Goal: Task Accomplishment & Management: Use online tool/utility

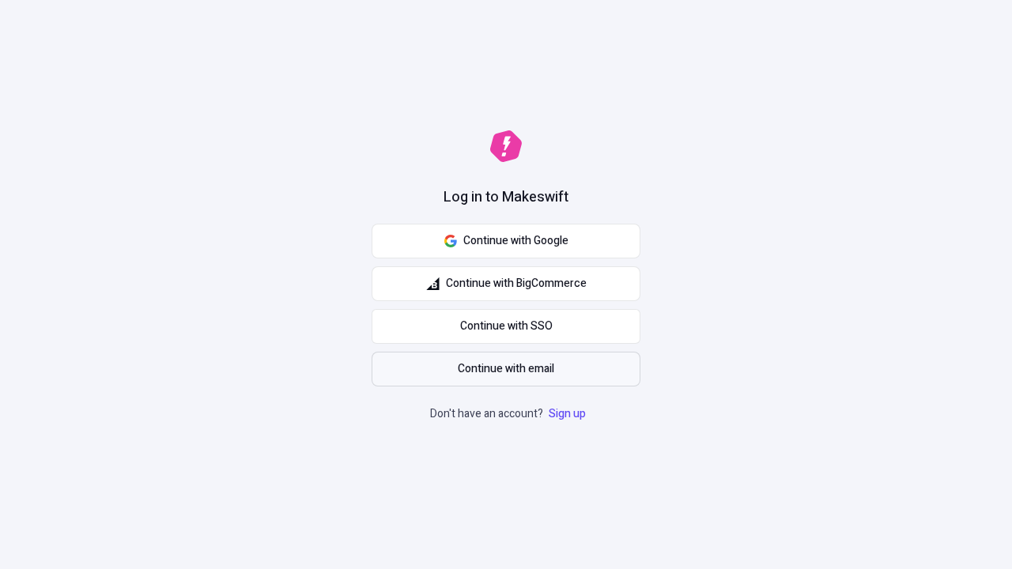
click at [506, 369] on span "Continue with email" at bounding box center [506, 368] width 96 height 17
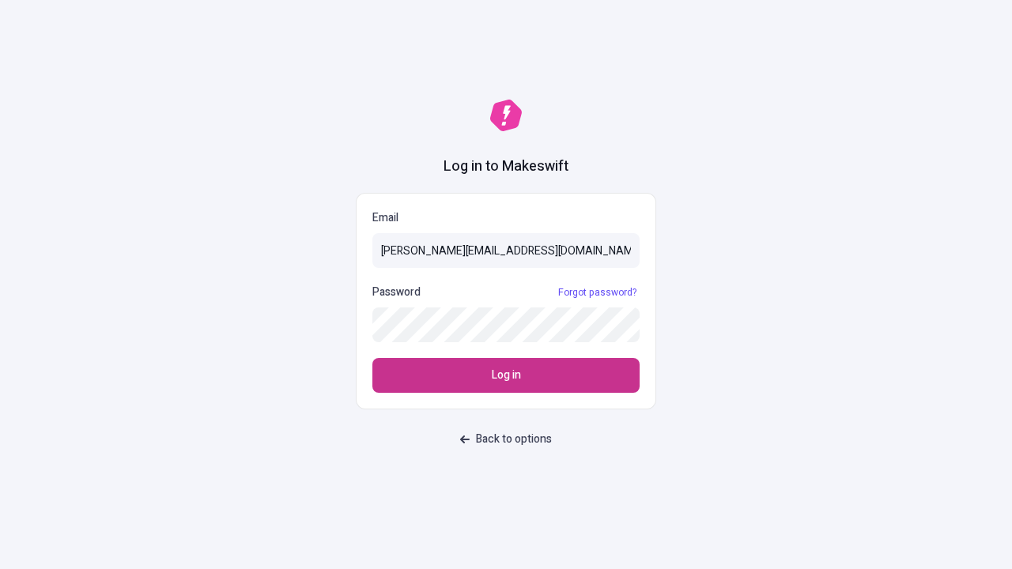
click at [506, 375] on span "Log in" at bounding box center [506, 375] width 29 height 17
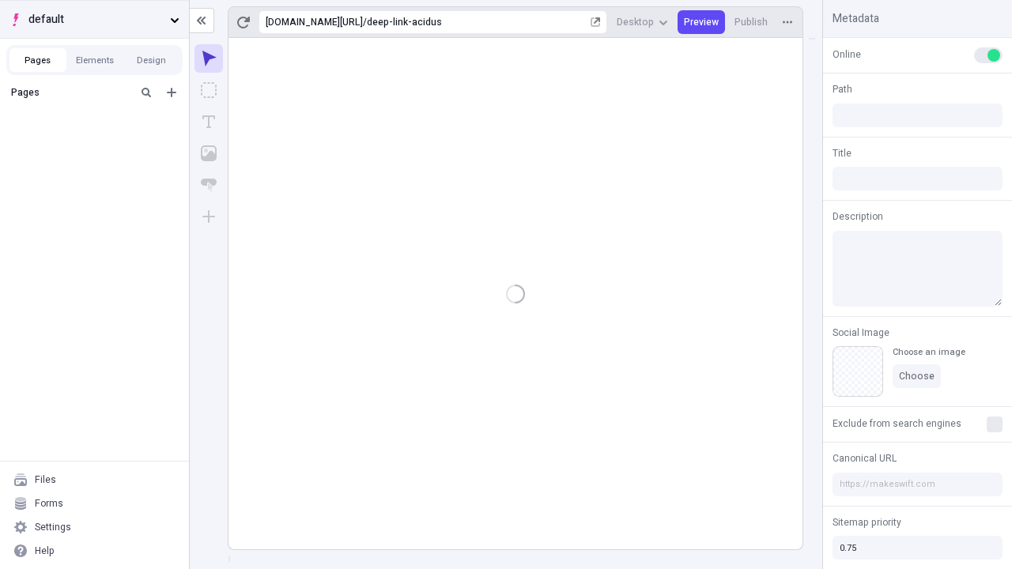
click at [94, 19] on span "default" at bounding box center [95, 19] width 135 height 17
type input "/deep-link-acidus"
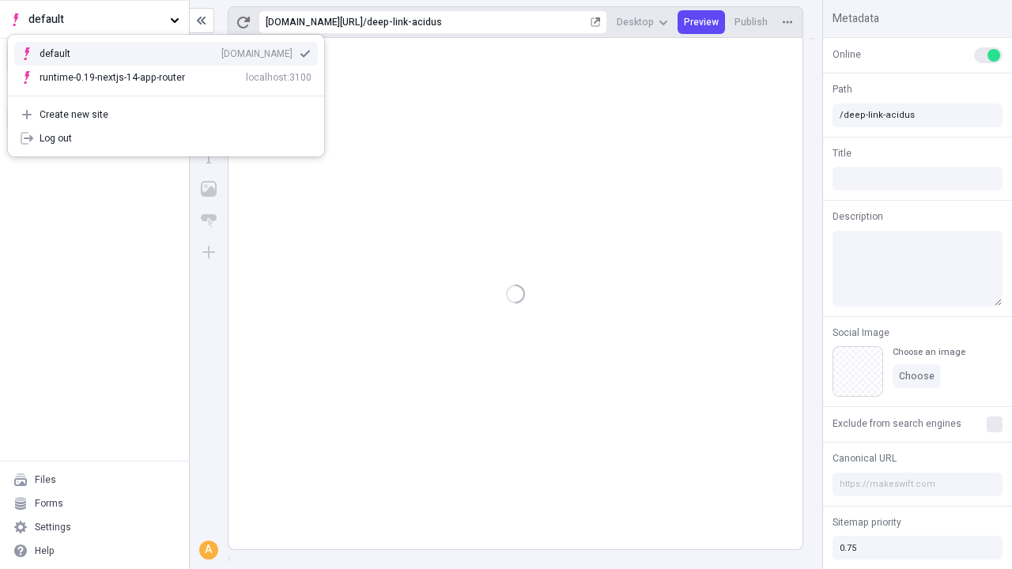
click at [221, 51] on div "qee9k4dy7d.staging.makeswift.site" at bounding box center [256, 53] width 71 height 13
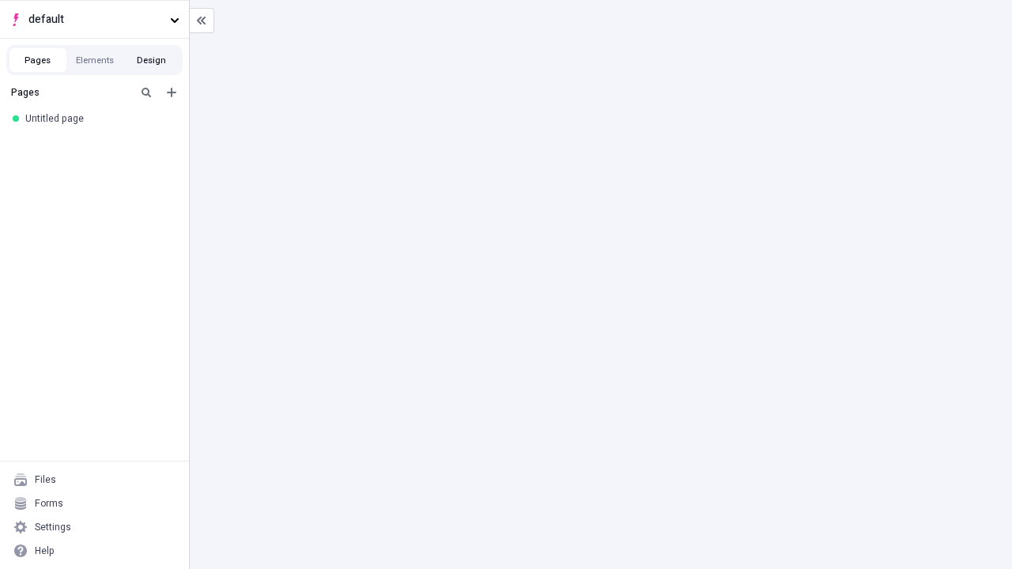
click at [151, 60] on button "Design" at bounding box center [151, 60] width 57 height 24
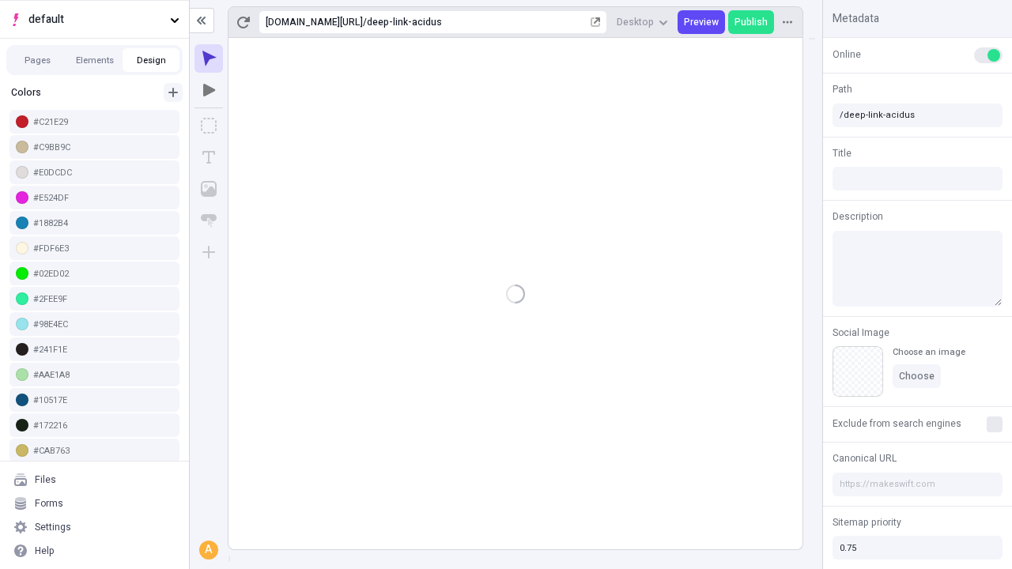
click at [173, 88] on icon "button" at bounding box center [172, 92] width 9 height 9
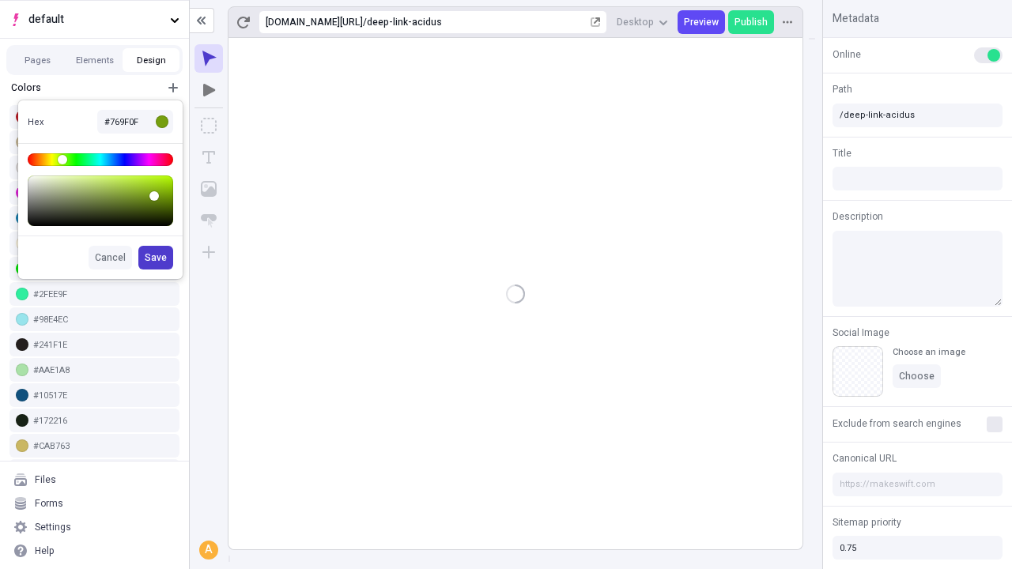
click at [156, 258] on span "Save" at bounding box center [156, 257] width 22 height 13
